Goal: Find specific page/section: Find specific page/section

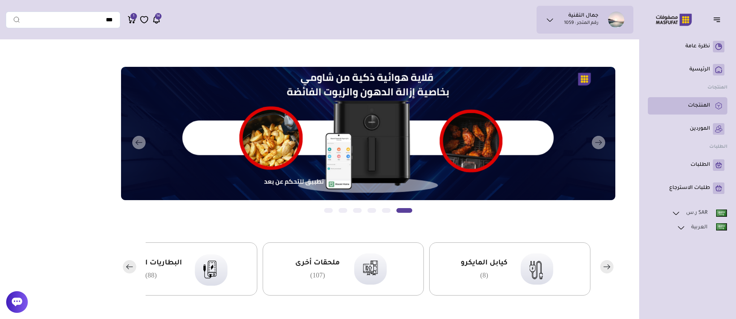
click at [701, 106] on p "المنتجات" at bounding box center [699, 105] width 22 height 7
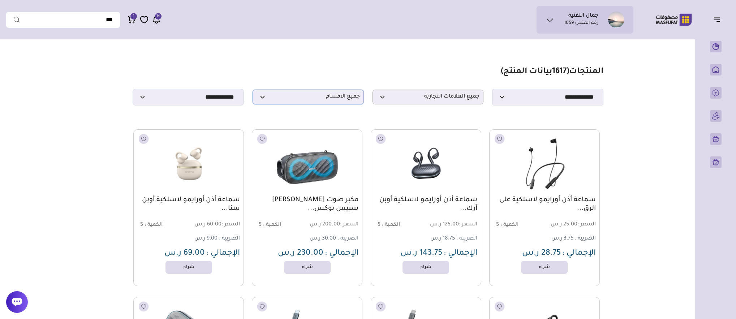
click at [347, 96] on span "جميع الاقسام" at bounding box center [308, 97] width 103 height 7
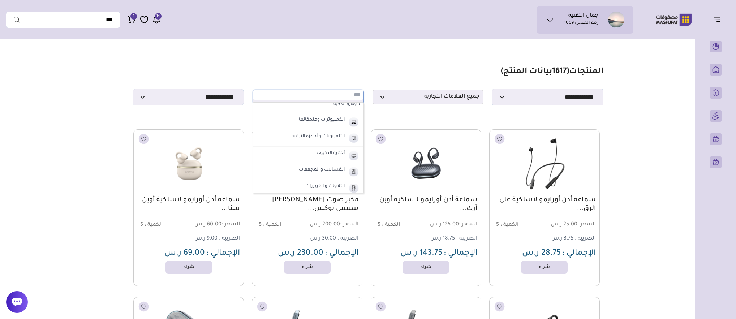
scroll to position [271, 0]
click at [346, 127] on label "الاجهزة الذكية" at bounding box center [308, 121] width 111 height 13
click at [345, 140] on label "الاجهزة الذكية" at bounding box center [311, 136] width 90 height 9
select select "**"
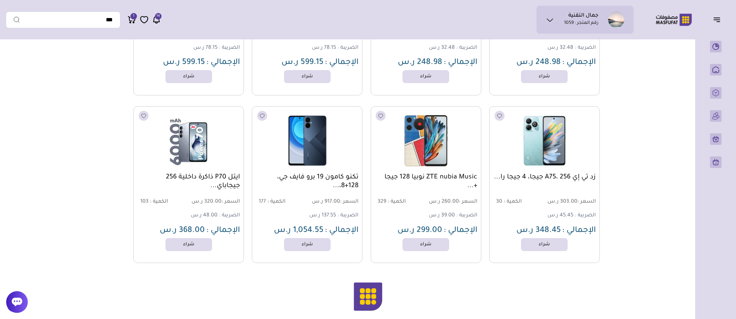
scroll to position [1518, 0]
